Goal: Transaction & Acquisition: Purchase product/service

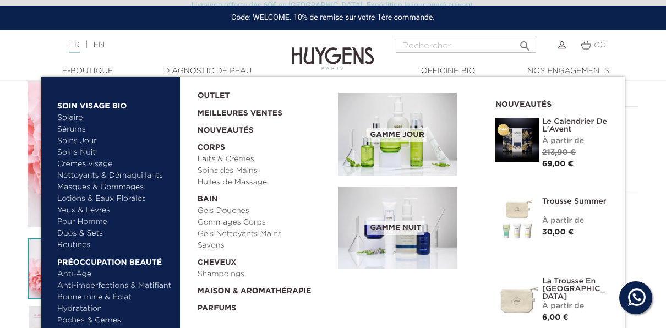
scroll to position [173, 0]
click at [92, 233] on link "Duos & Sets" at bounding box center [114, 234] width 115 height 12
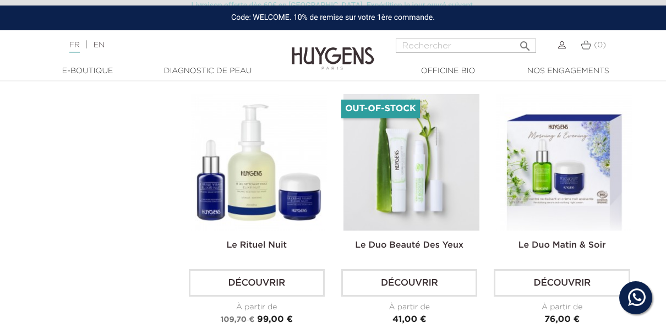
scroll to position [1175, 0]
